Goal: Register for event/course

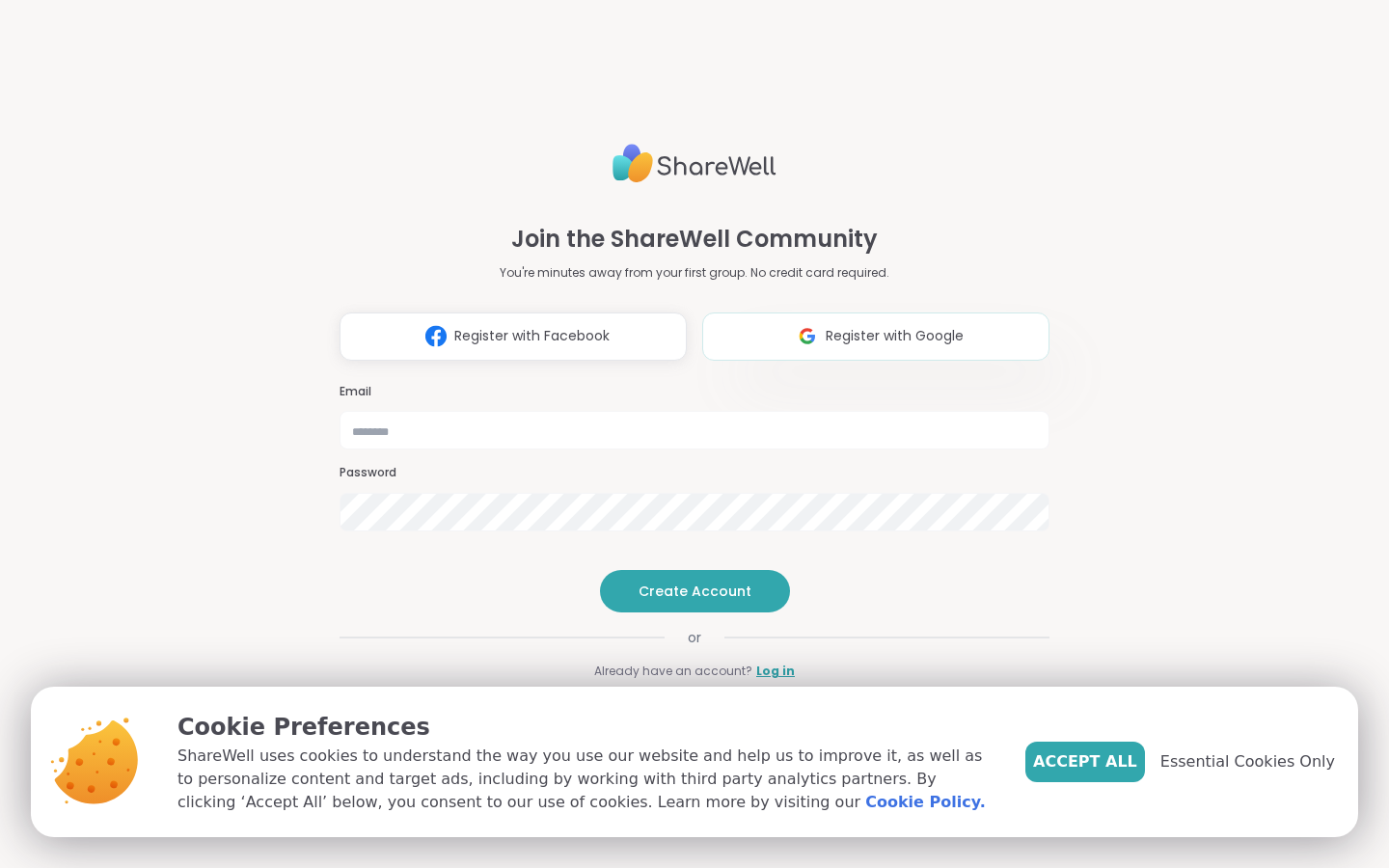
click at [866, 326] on span "Register with Google" at bounding box center [895, 336] width 138 height 20
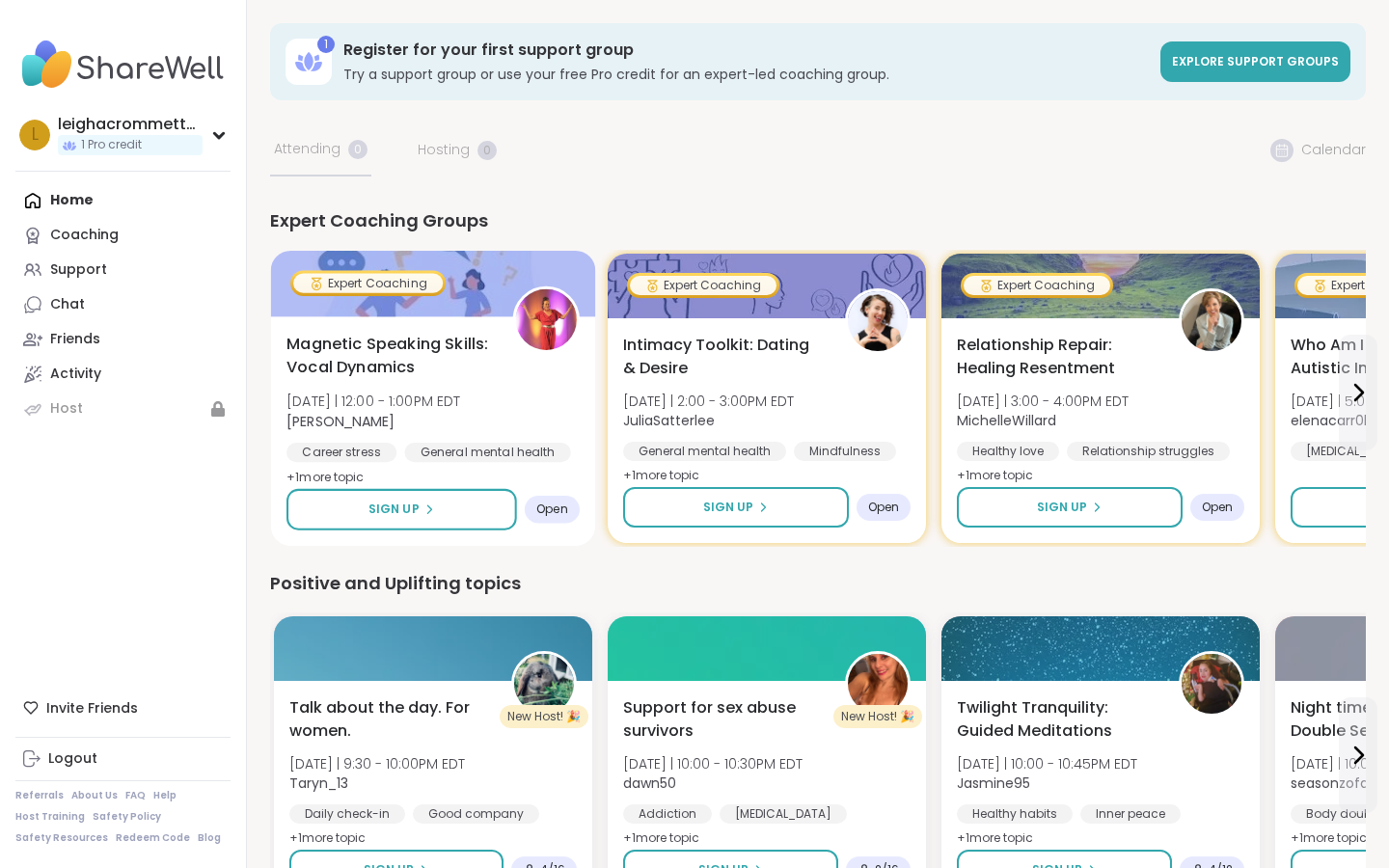
scroll to position [4, 0]
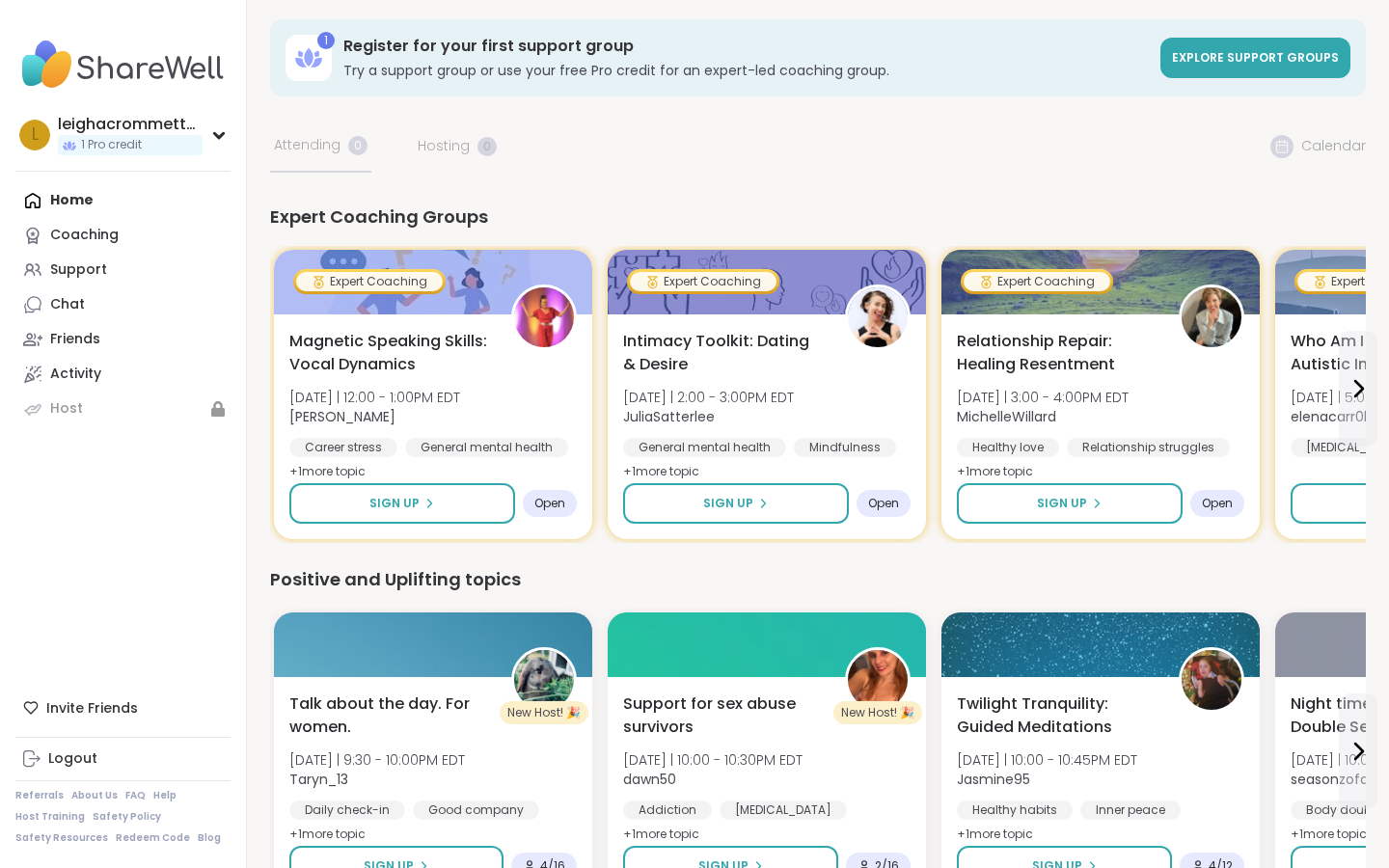
click at [330, 156] on div "1 Register for your first support group Try a support group or use your free Pr…" at bounding box center [817, 857] width 1096 height 1676
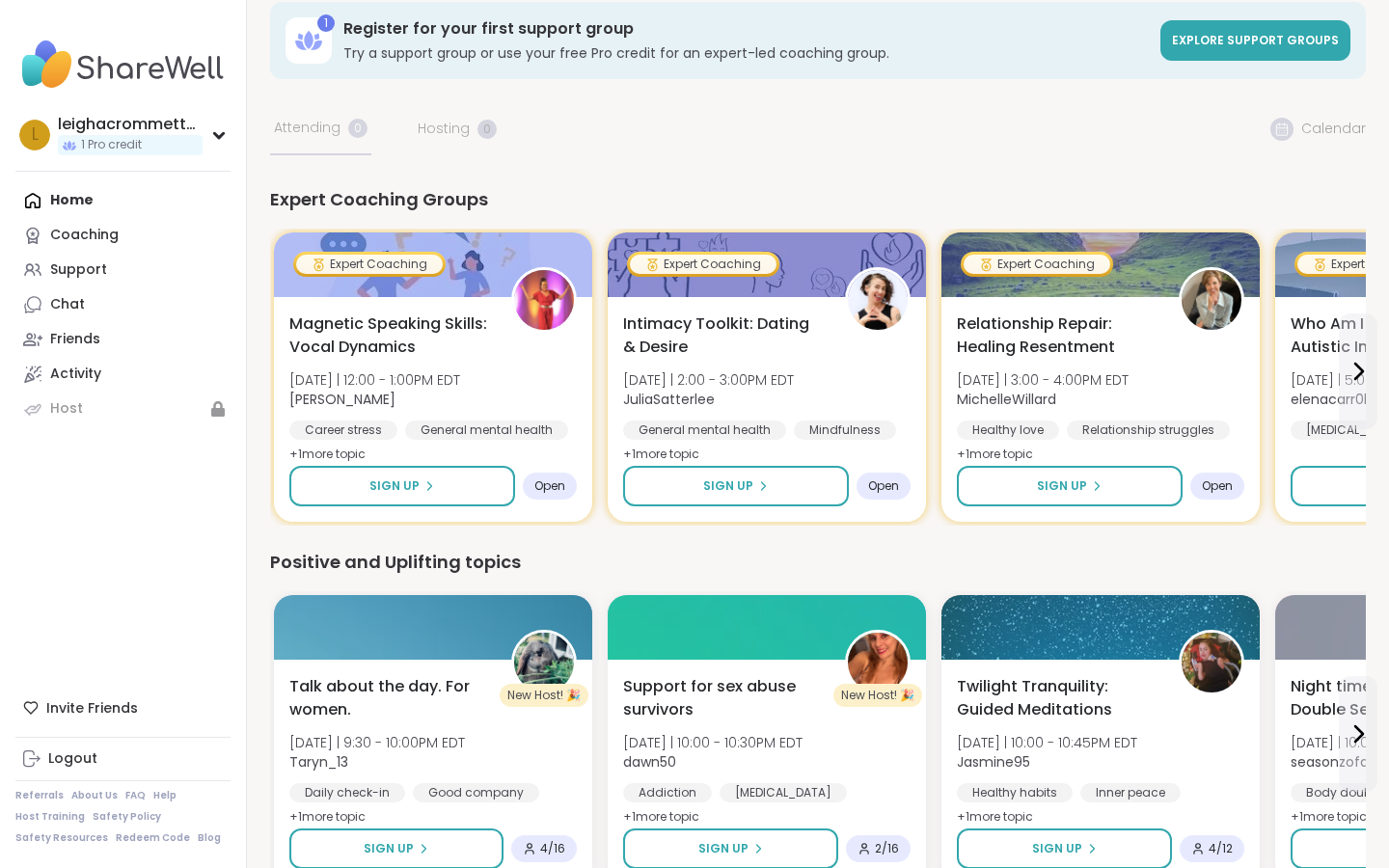
scroll to position [0, 0]
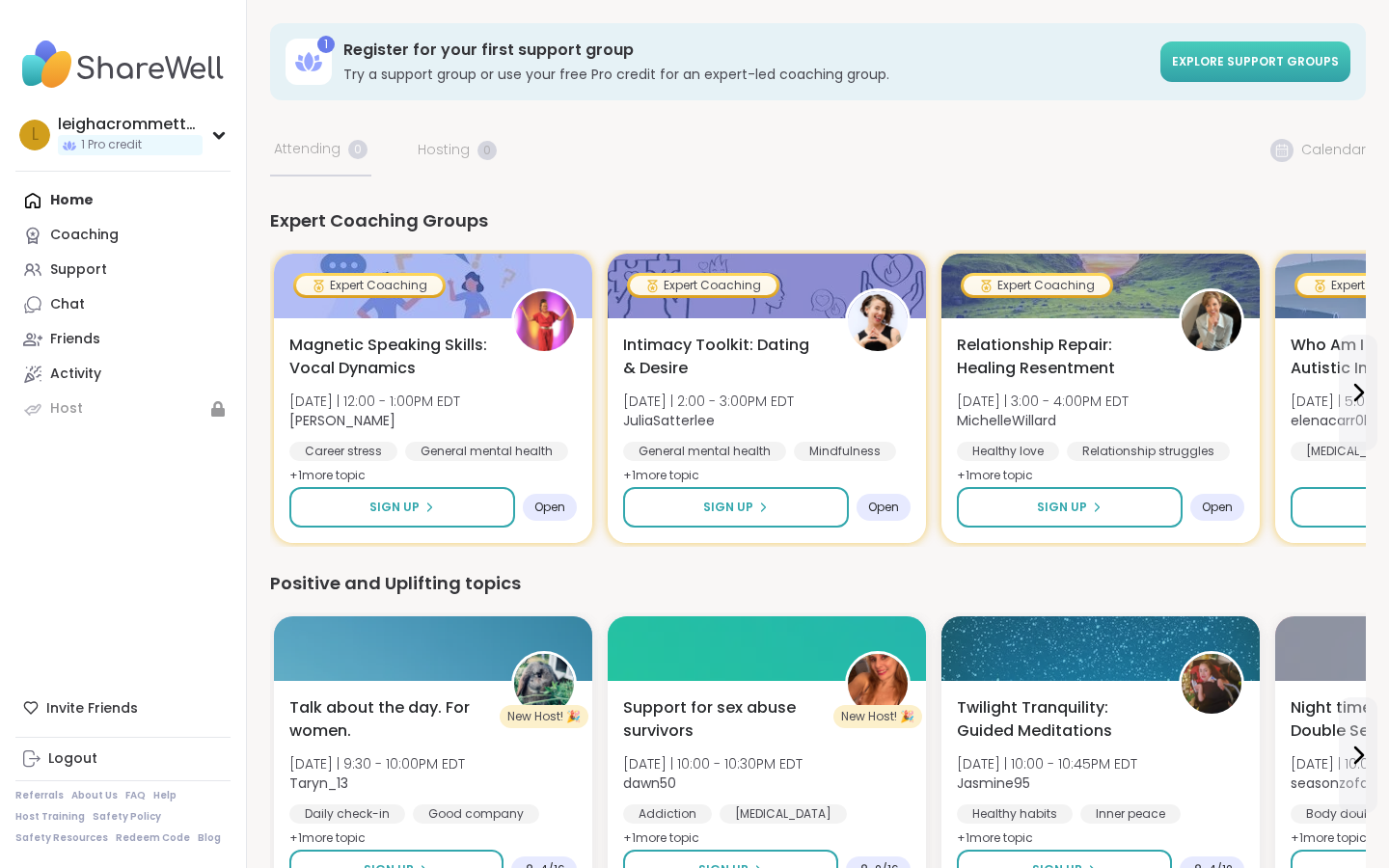
click at [1202, 56] on span "Explore support groups" at bounding box center [1255, 60] width 167 height 17
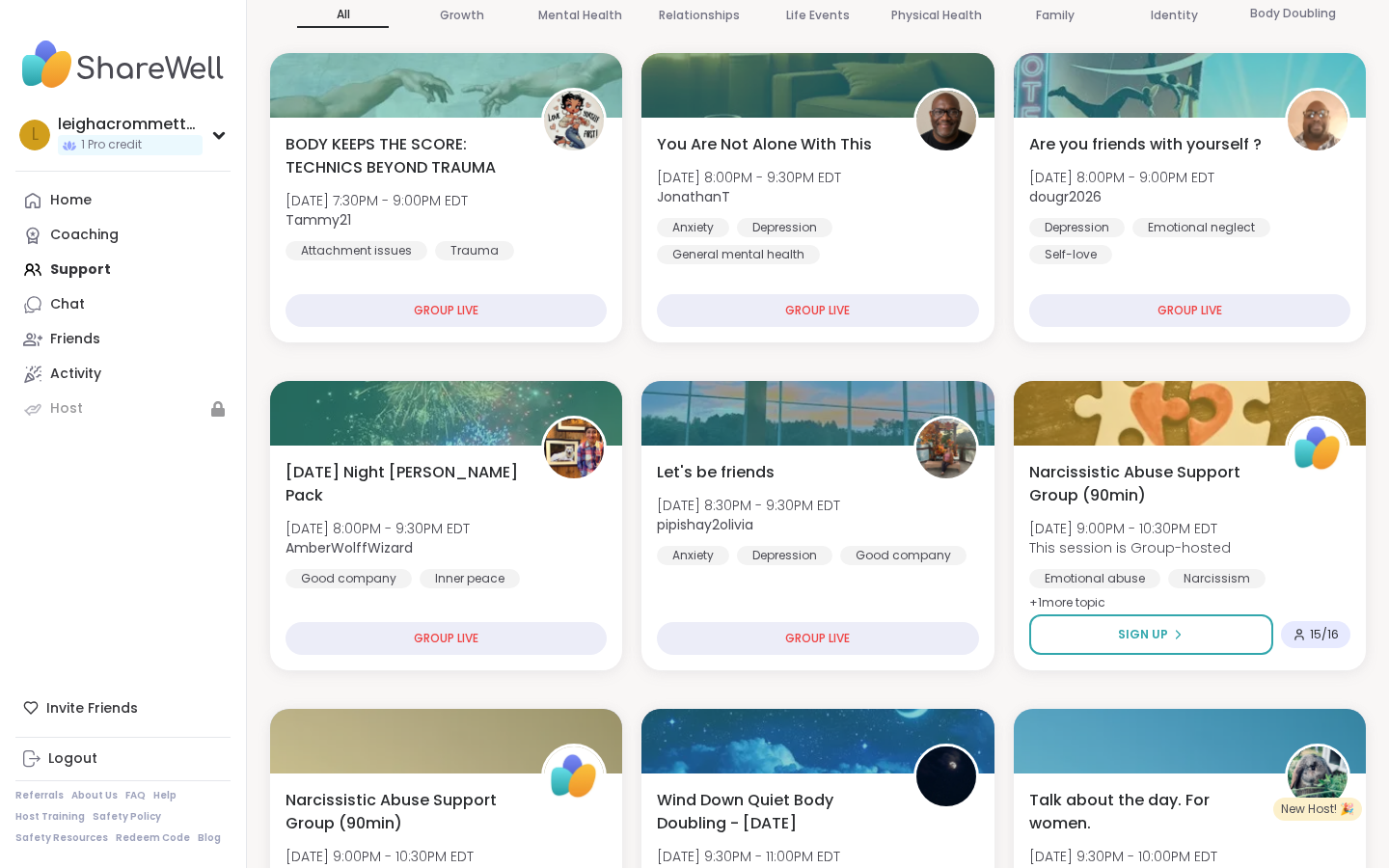
scroll to position [296, 0]
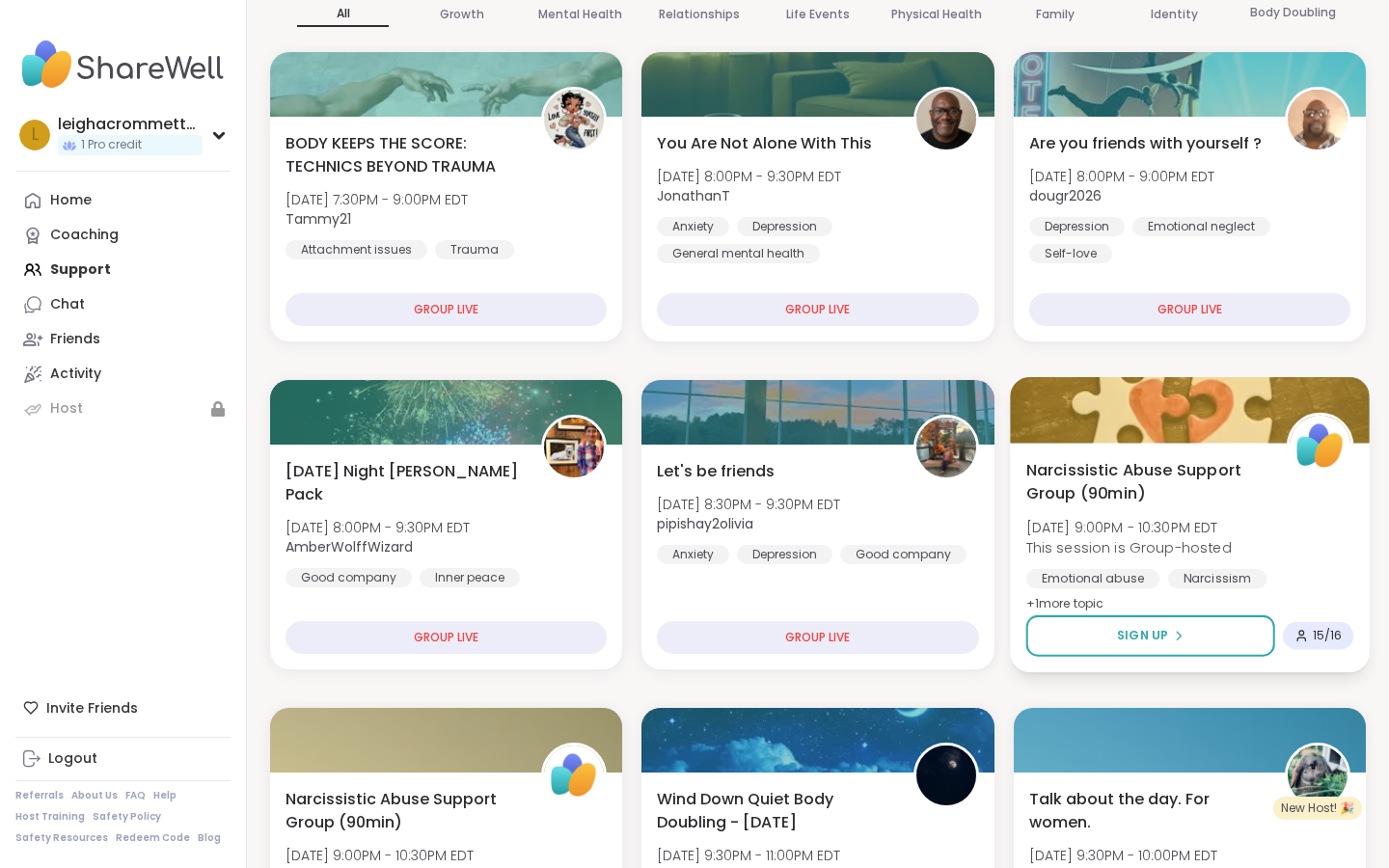
click at [1113, 502] on span "Narcissistic Abuse Support Group (90min)" at bounding box center [1145, 481] width 240 height 48
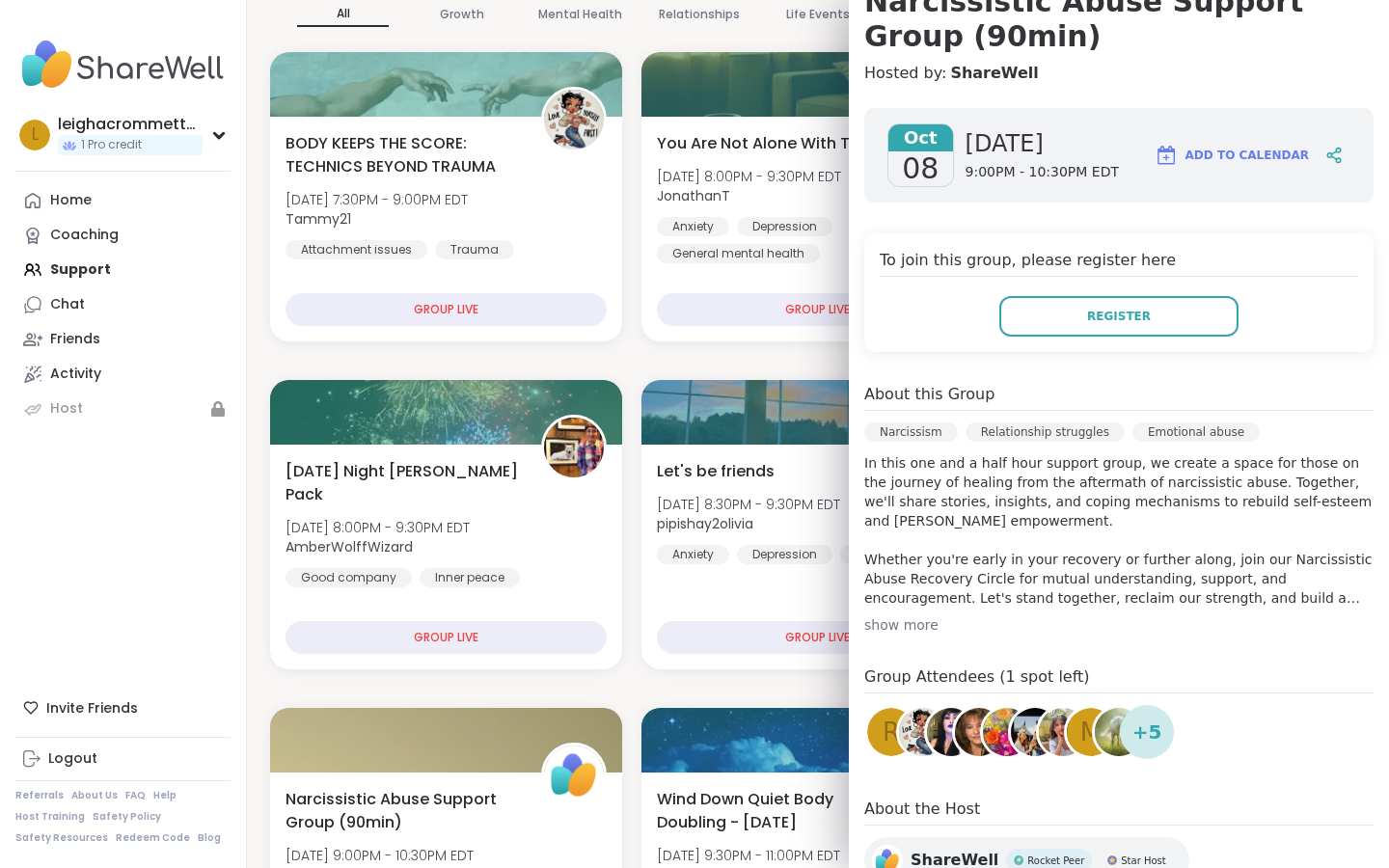
scroll to position [0, 0]
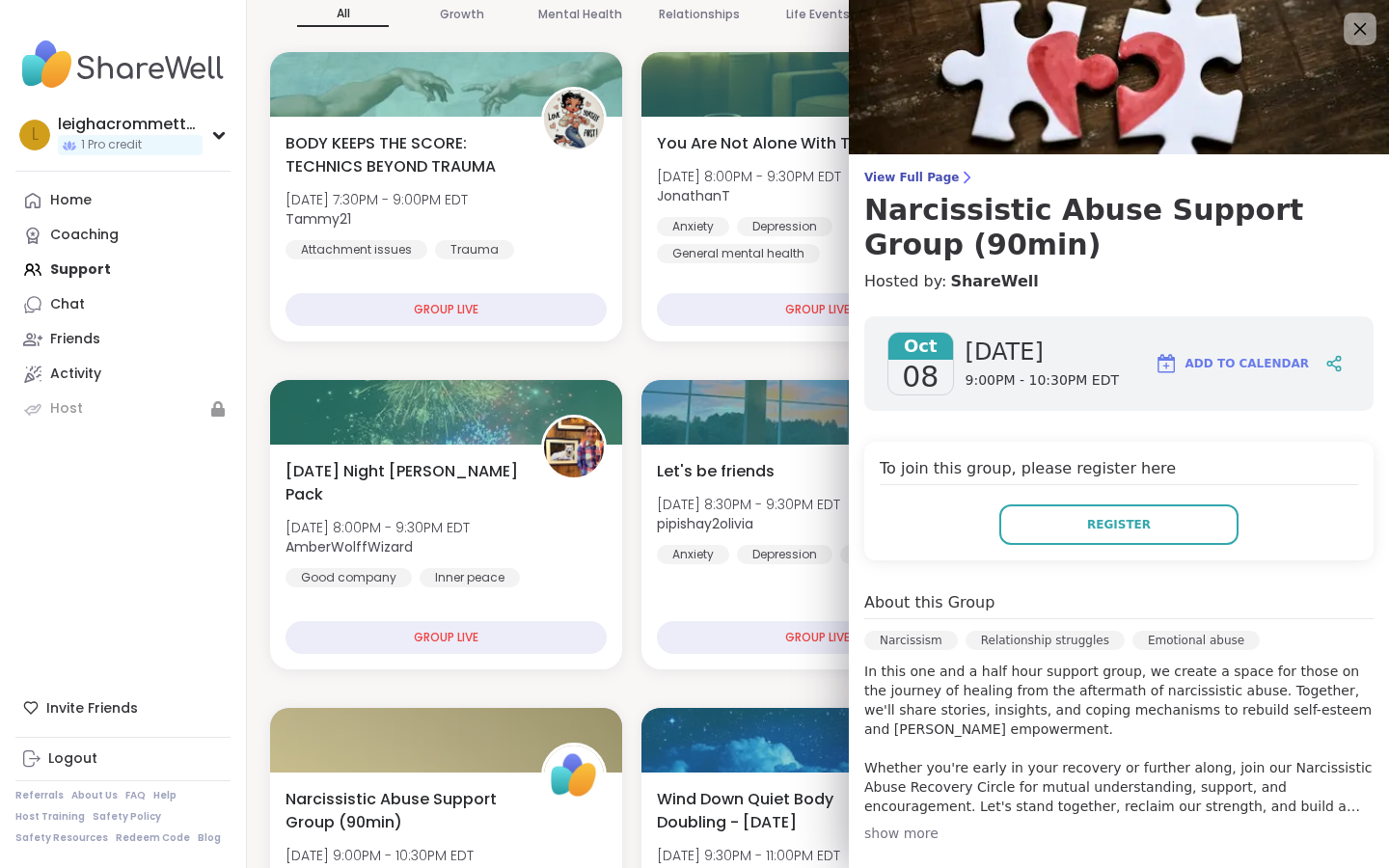
click at [1348, 27] on icon at bounding box center [1360, 28] width 24 height 24
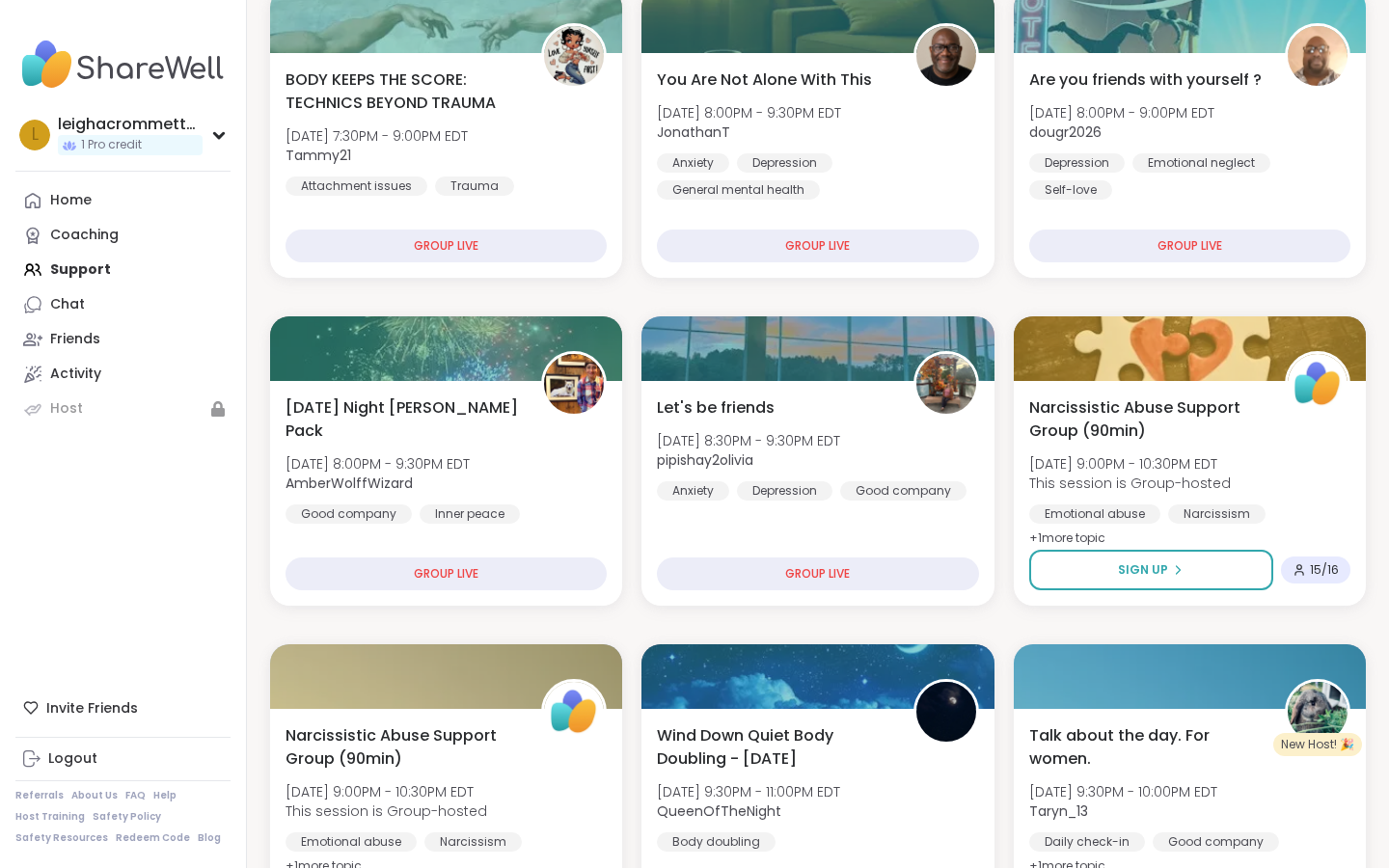
scroll to position [357, 0]
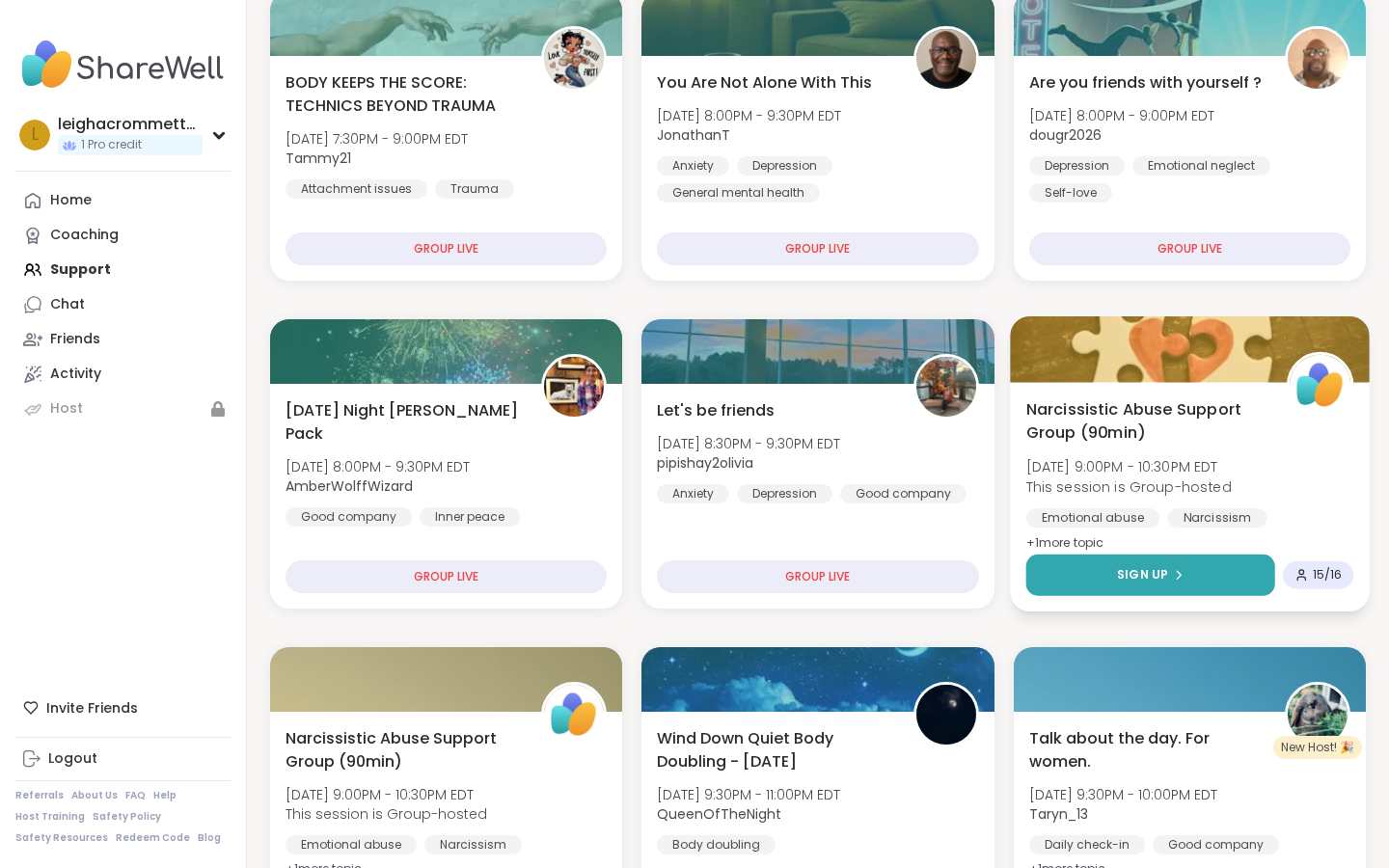
click at [1164, 568] on span "Sign Up" at bounding box center [1143, 575] width 51 height 18
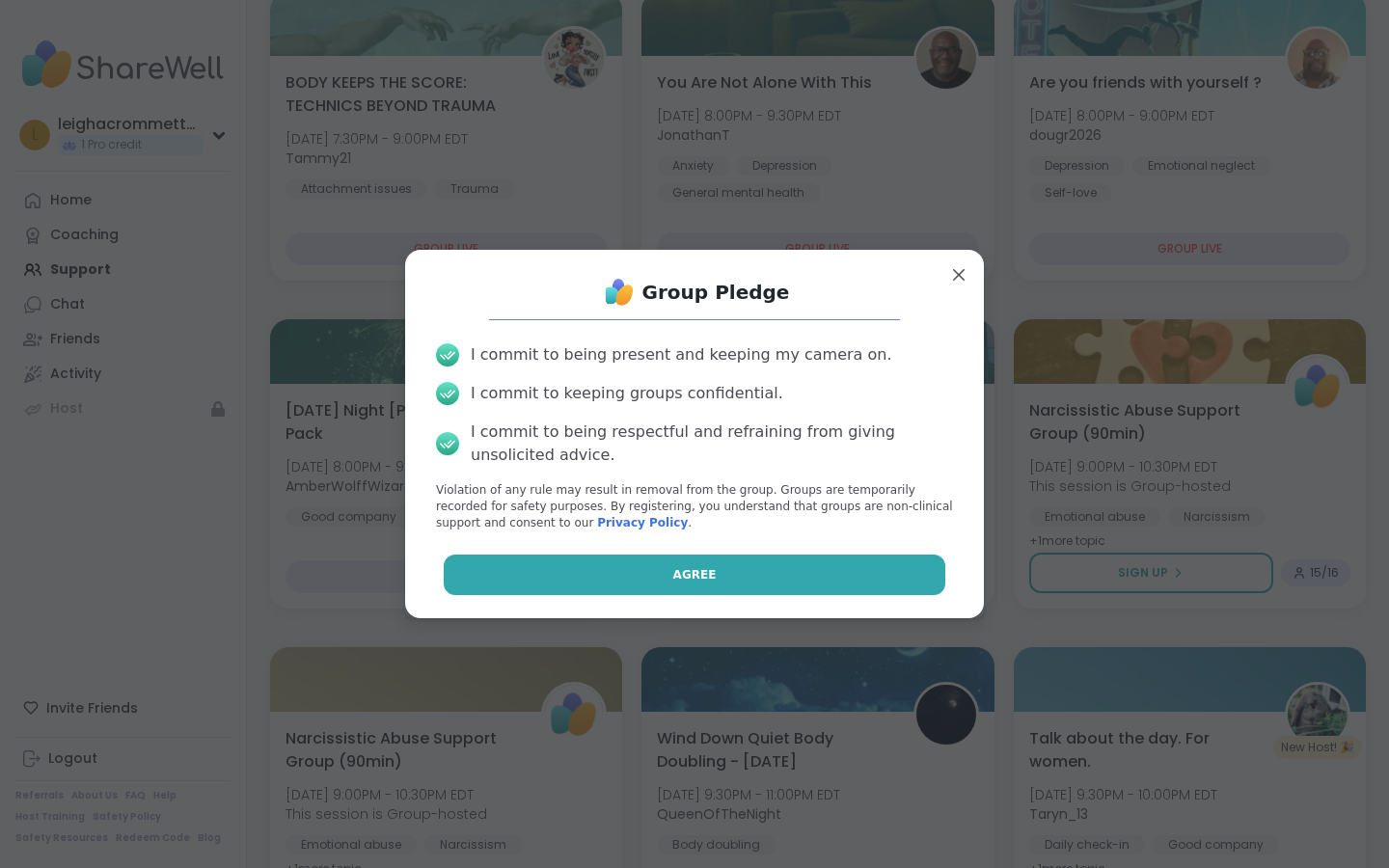
click at [758, 573] on button "Agree" at bounding box center [695, 575] width 503 height 41
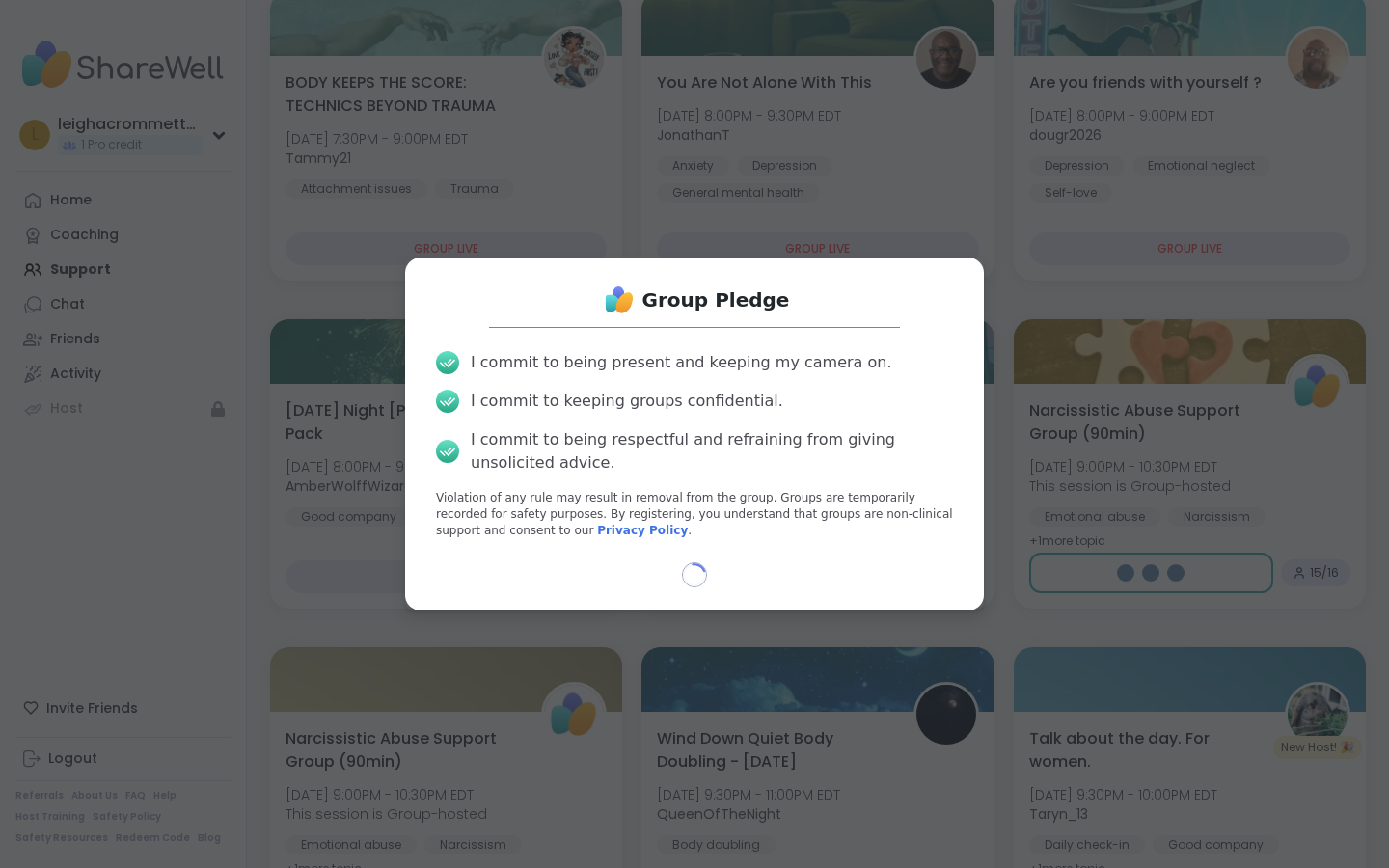
select select "**"
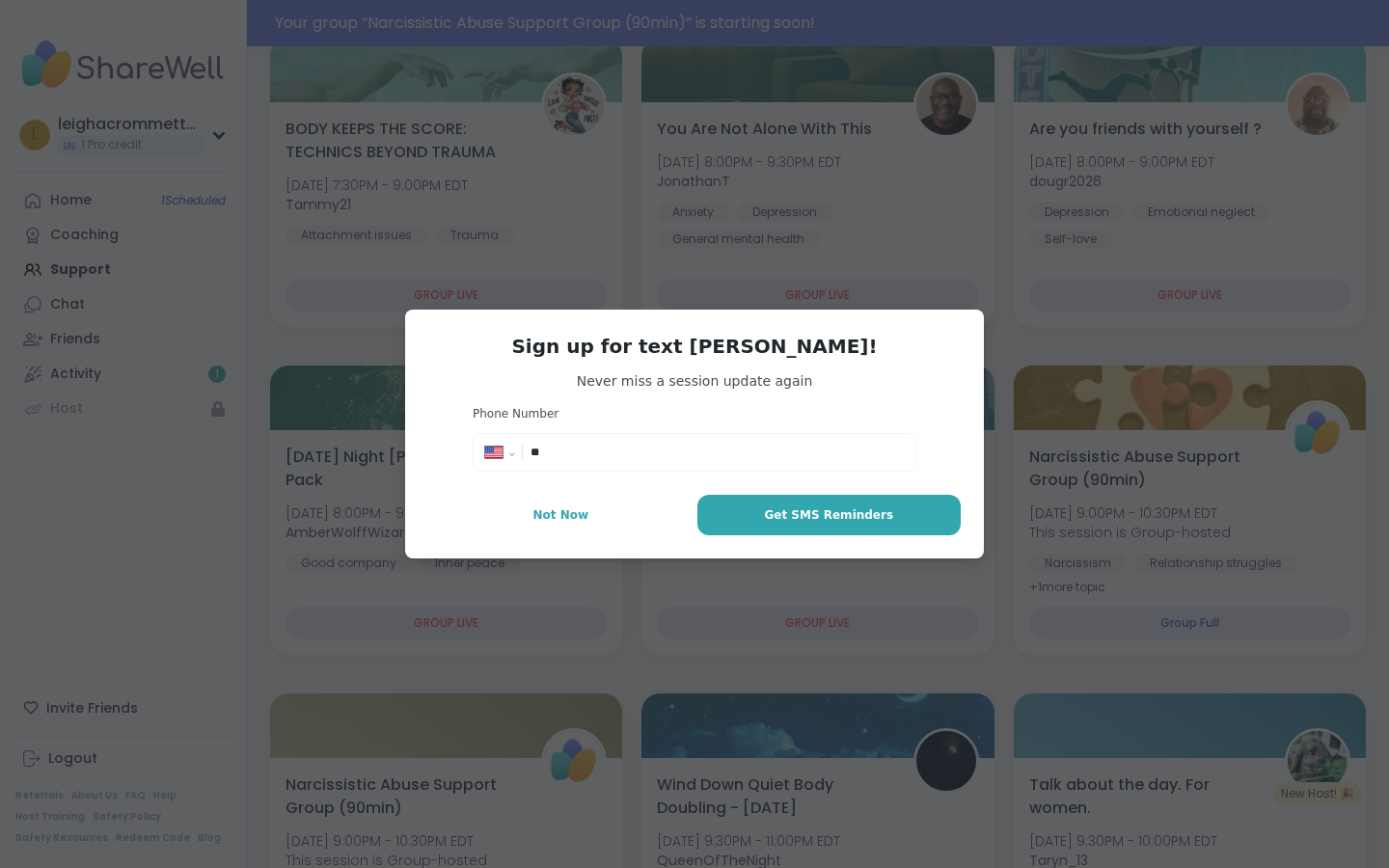
scroll to position [403, 0]
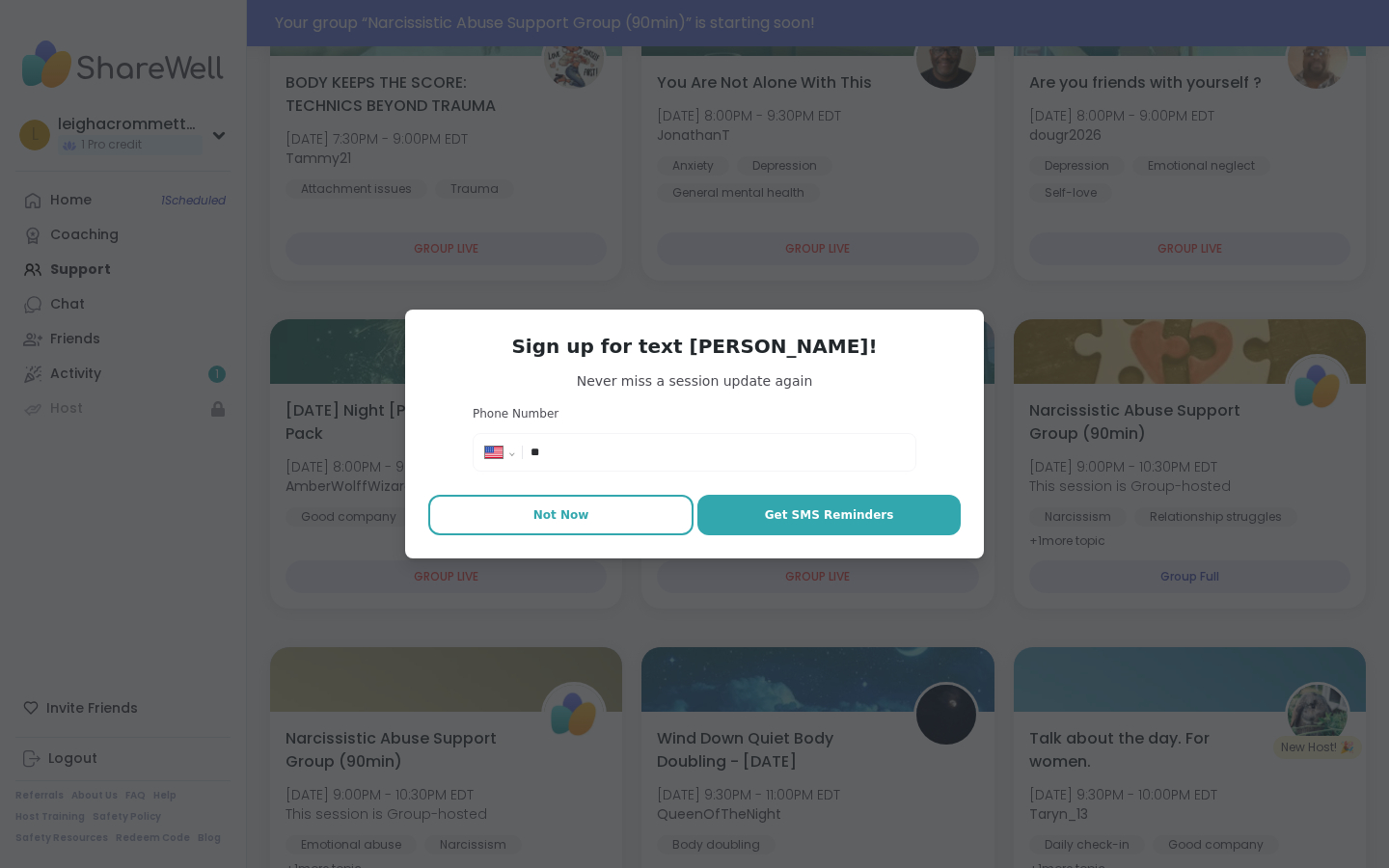
click at [575, 518] on span "Not Now" at bounding box center [561, 515] width 56 height 18
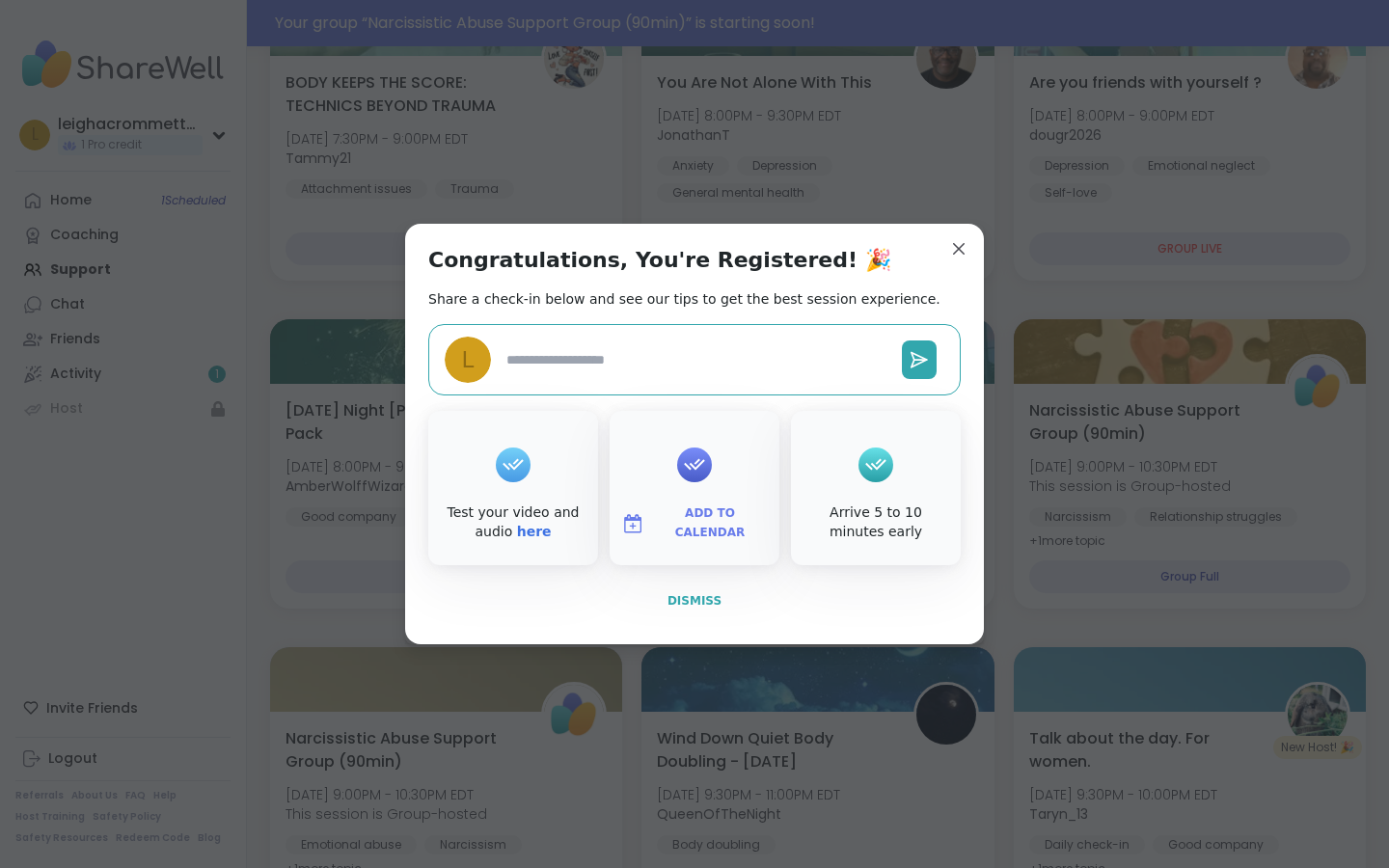
click at [683, 597] on span "Dismiss" at bounding box center [694, 601] width 54 height 14
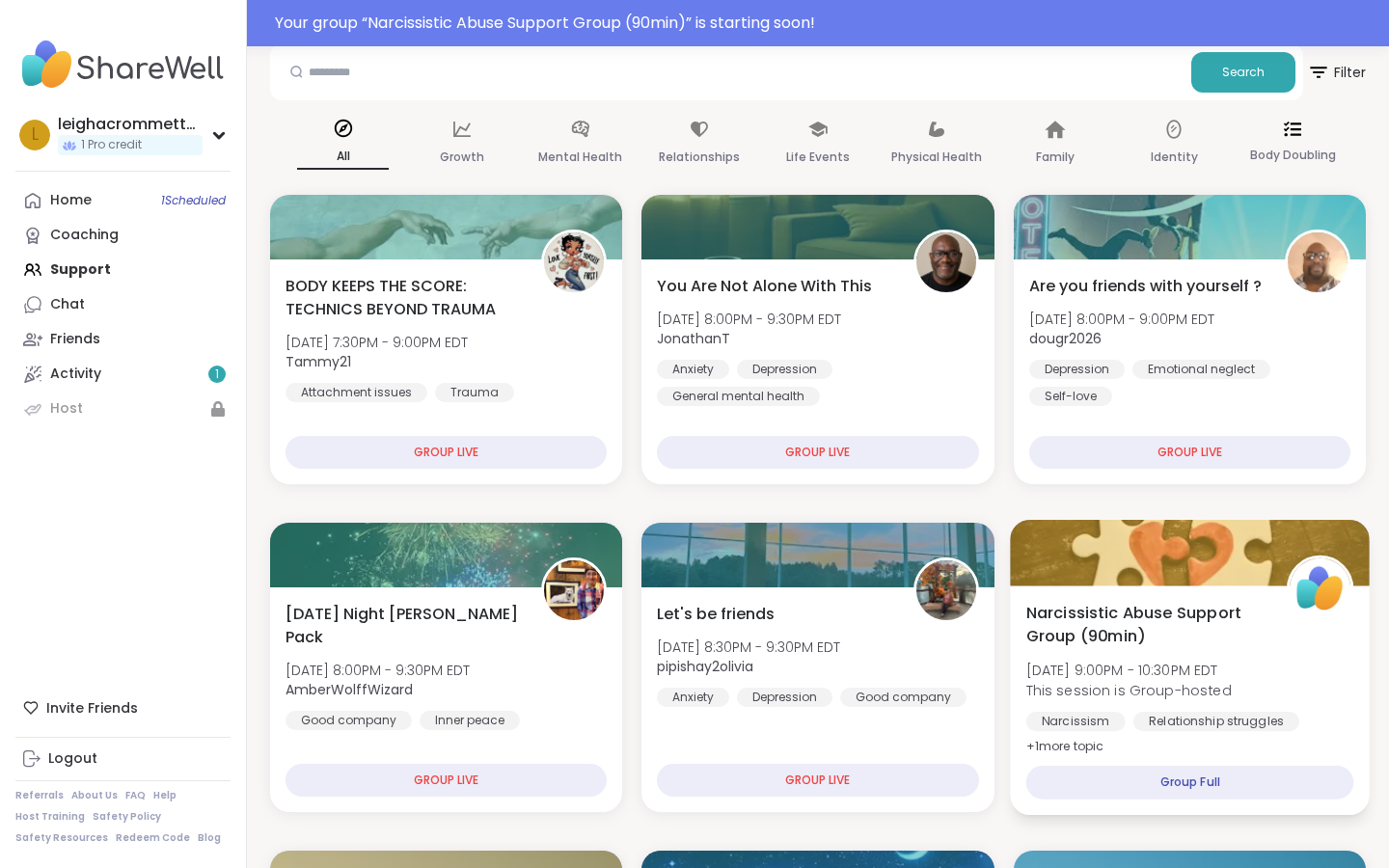
scroll to position [204, 0]
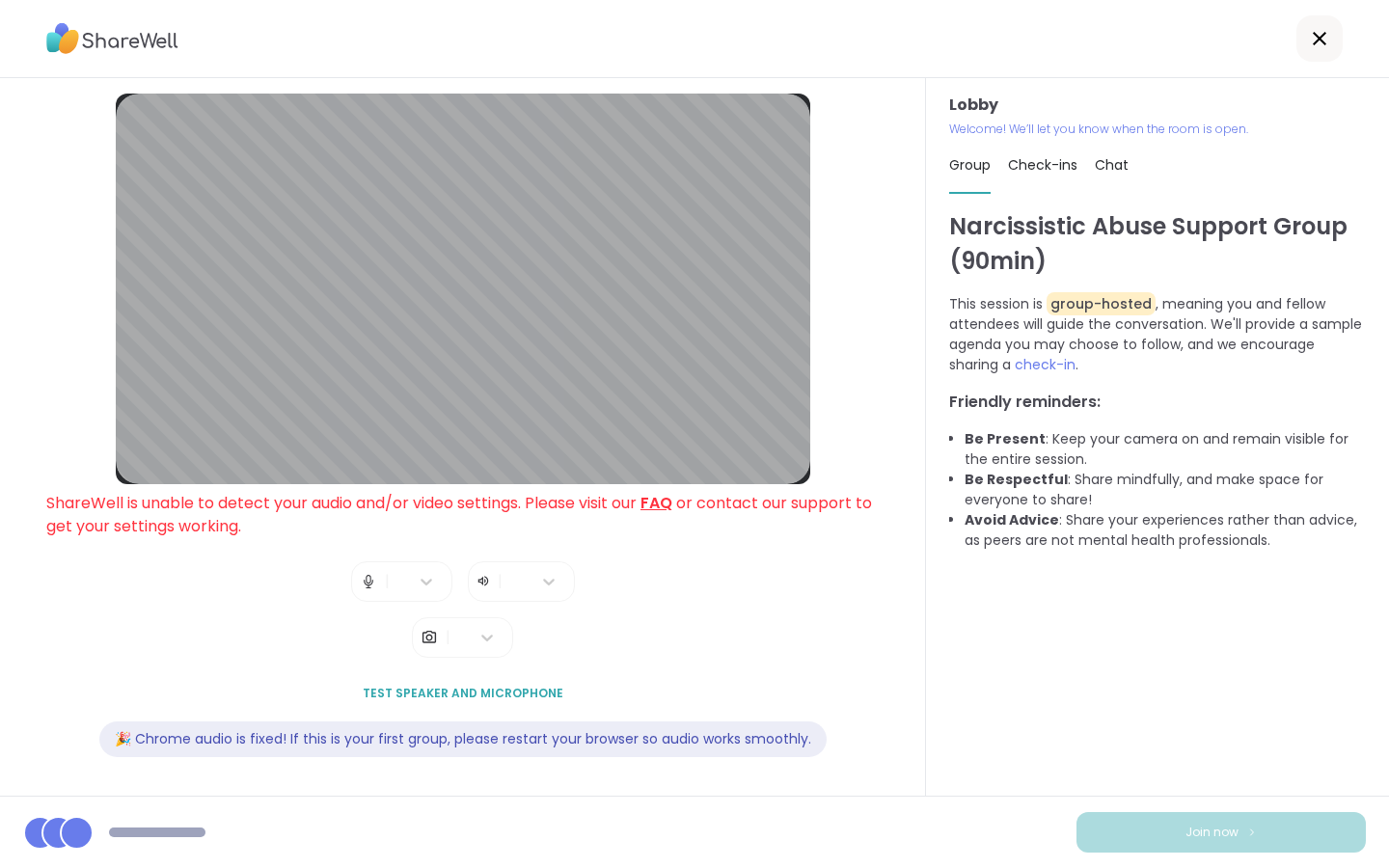
click at [650, 553] on div "Lobby ShareWell is unable to detect your audio and/or video settings. Please vi…" at bounding box center [463, 436] width 833 height 687
click at [549, 589] on icon at bounding box center [549, 582] width 19 height 19
click at [496, 631] on icon at bounding box center [487, 638] width 19 height 19
click at [696, 745] on div "🎉 Chrome audio is fixed! If this is your first group, please restart your brows…" at bounding box center [463, 739] width 728 height 36
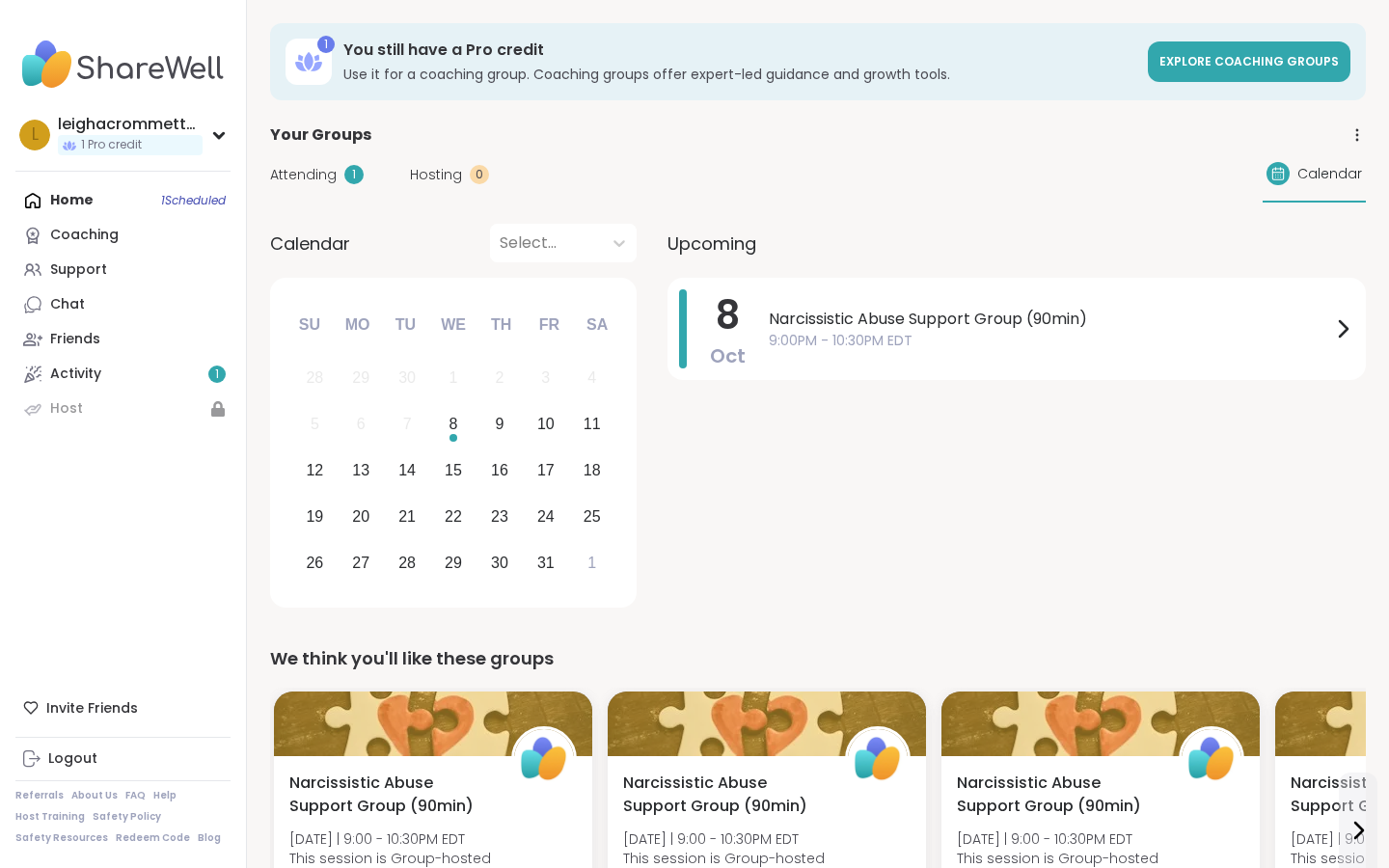
scroll to position [13, 0]
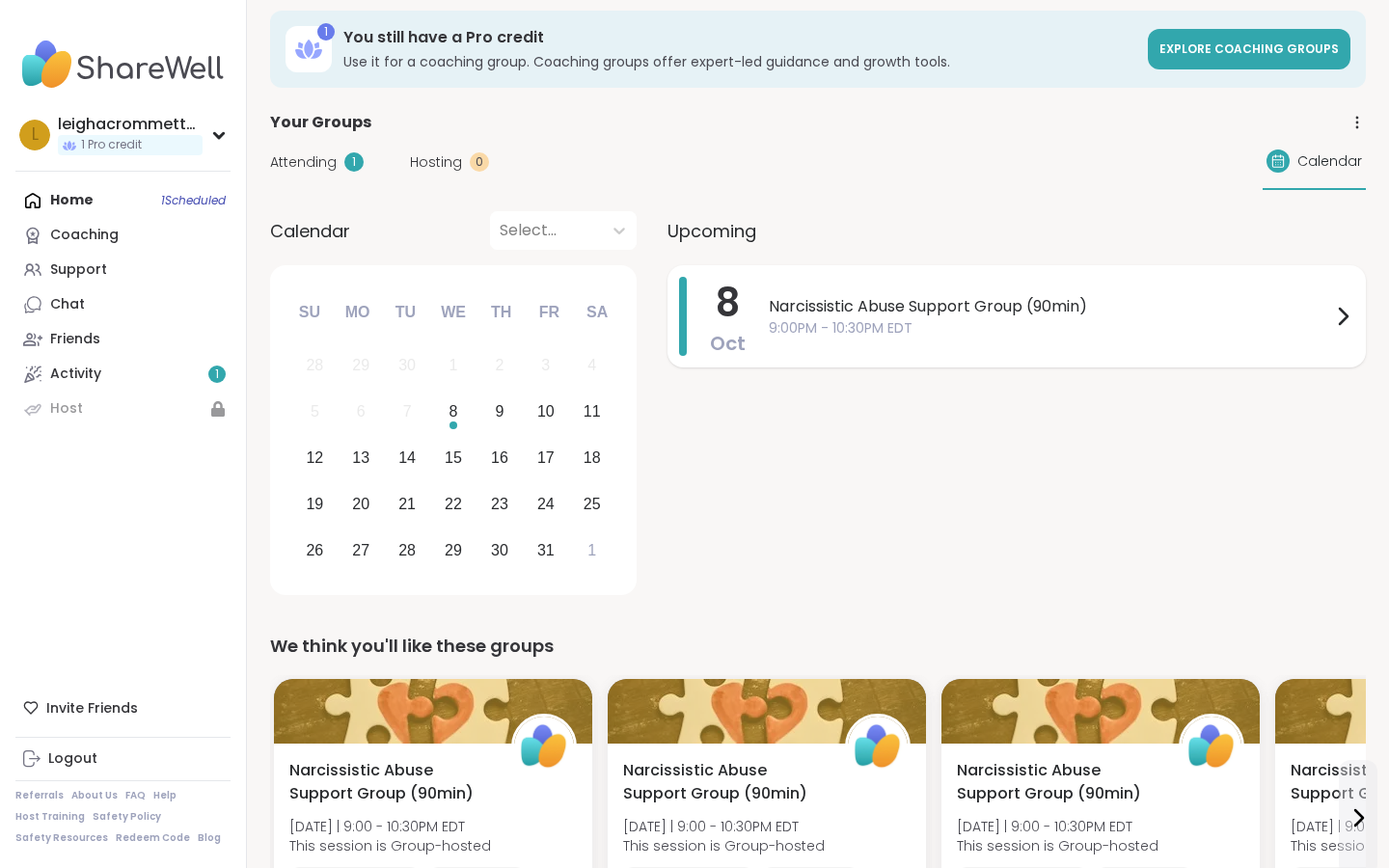
click at [995, 315] on span "Narcissistic Abuse Support Group (90min)" at bounding box center [1049, 307] width 562 height 23
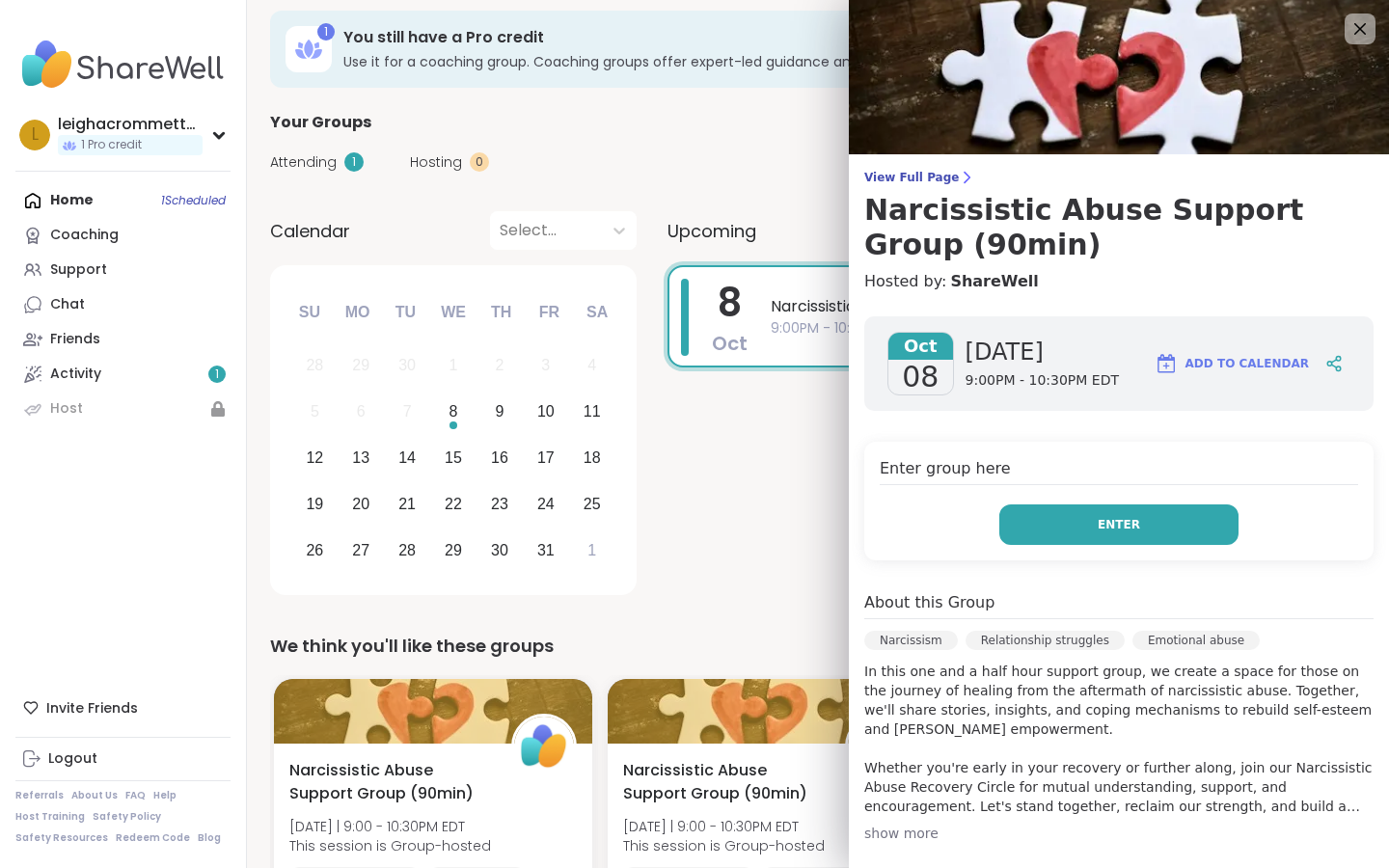
click at [1142, 524] on button "Enter" at bounding box center [1119, 525] width 240 height 41
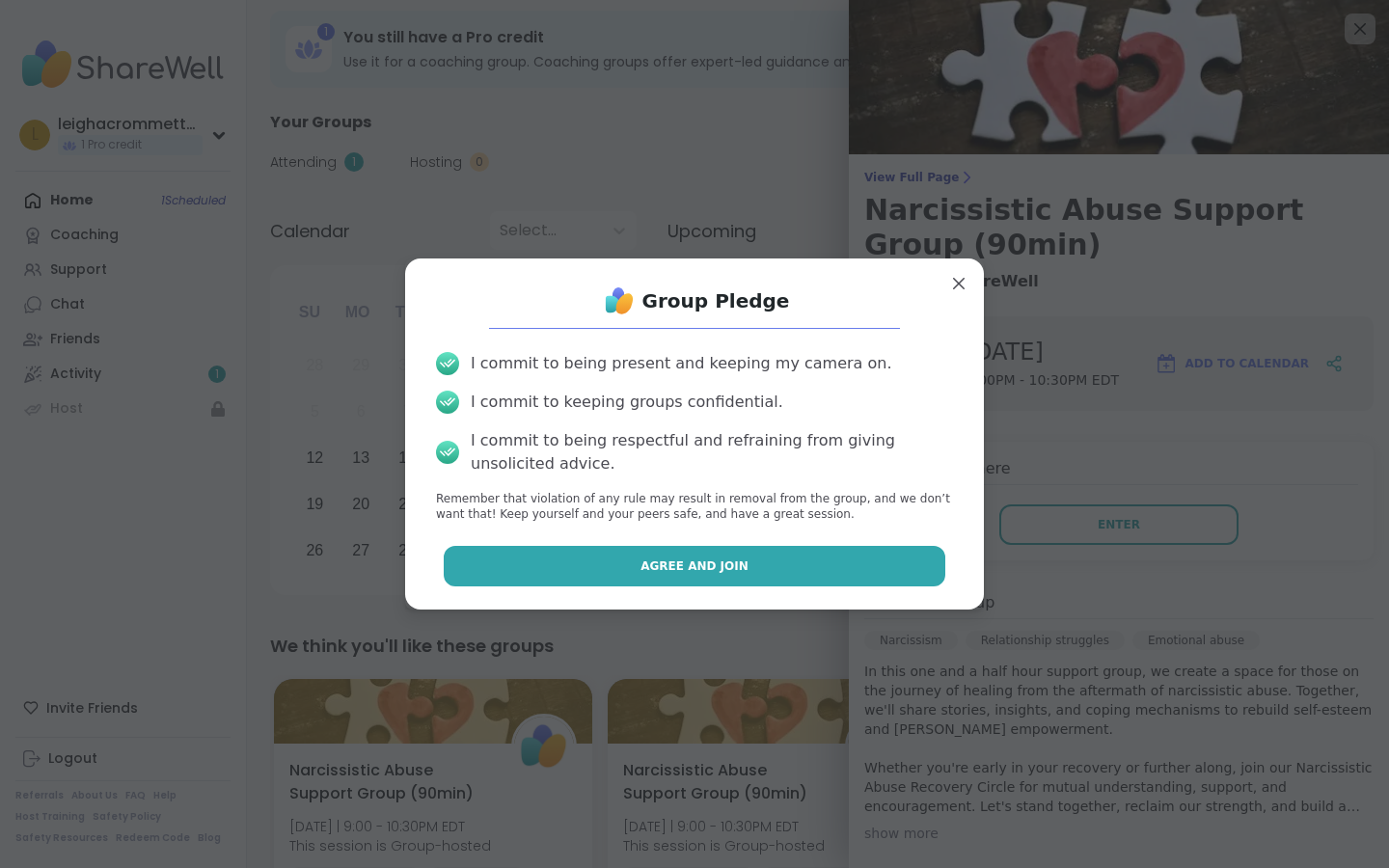
click at [807, 575] on button "Agree and Join" at bounding box center [695, 567] width 503 height 41
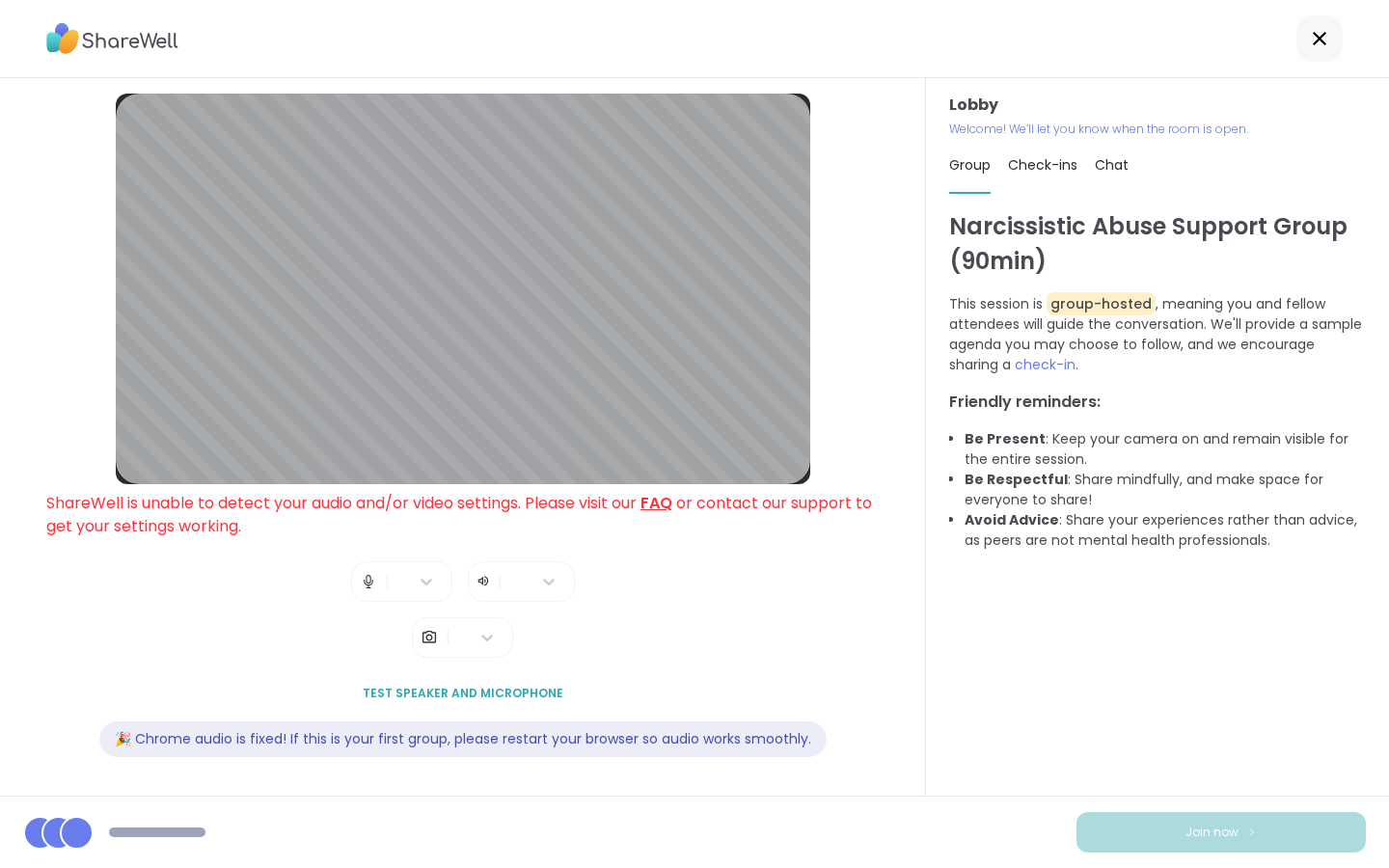
click at [654, 509] on link "FAQ" at bounding box center [657, 503] width 32 height 22
